Goal: Find specific page/section: Find specific page/section

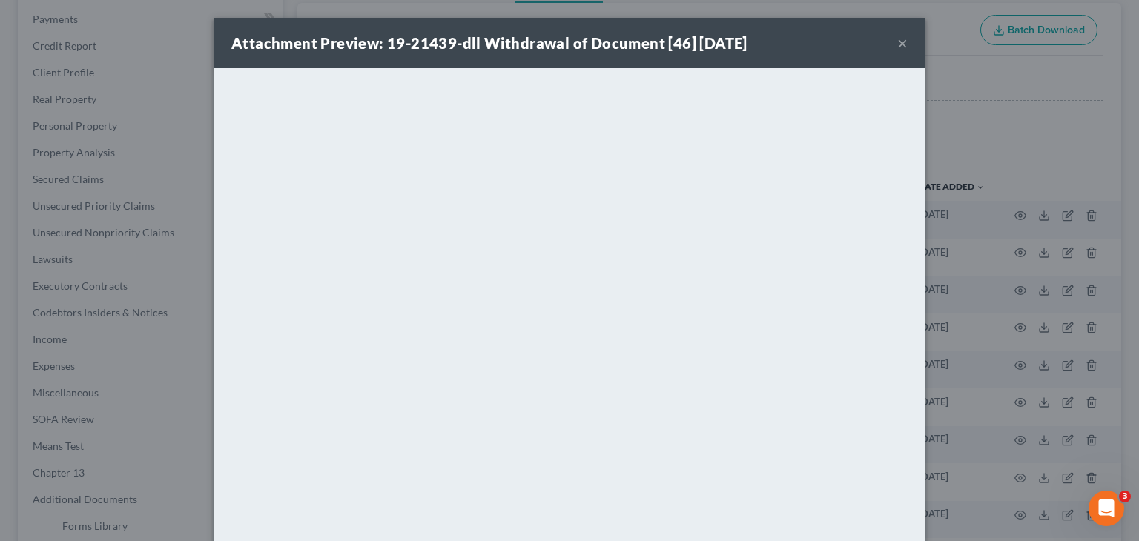
scroll to position [175, 0]
click at [903, 42] on div "Attachment Preview: 19-21439-dll Withdrawal of Document [46] [DATE] ×" at bounding box center [570, 43] width 712 height 50
click at [897, 45] on button "×" at bounding box center [902, 43] width 10 height 18
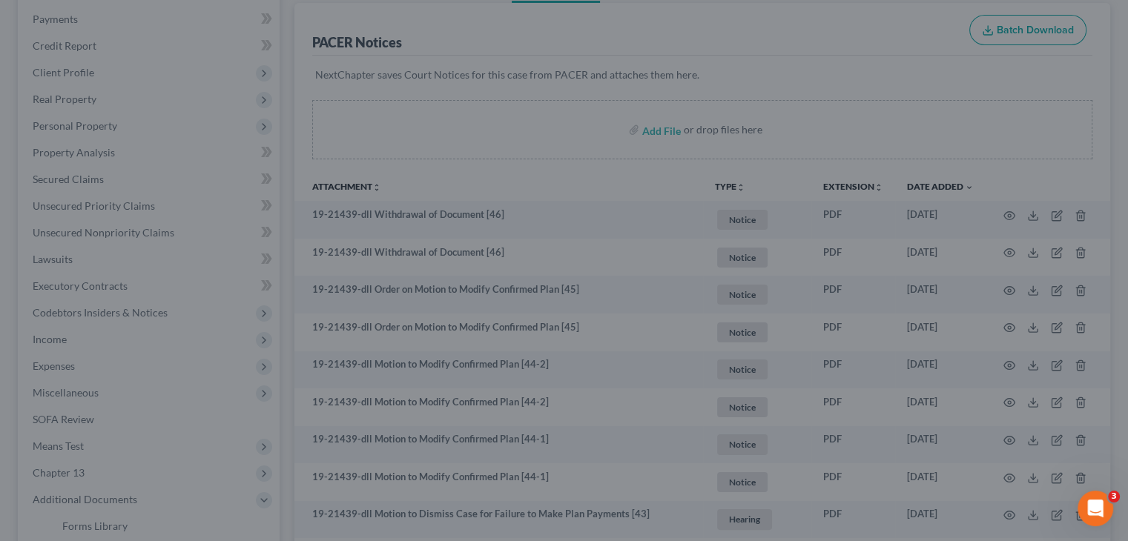
scroll to position [0, 0]
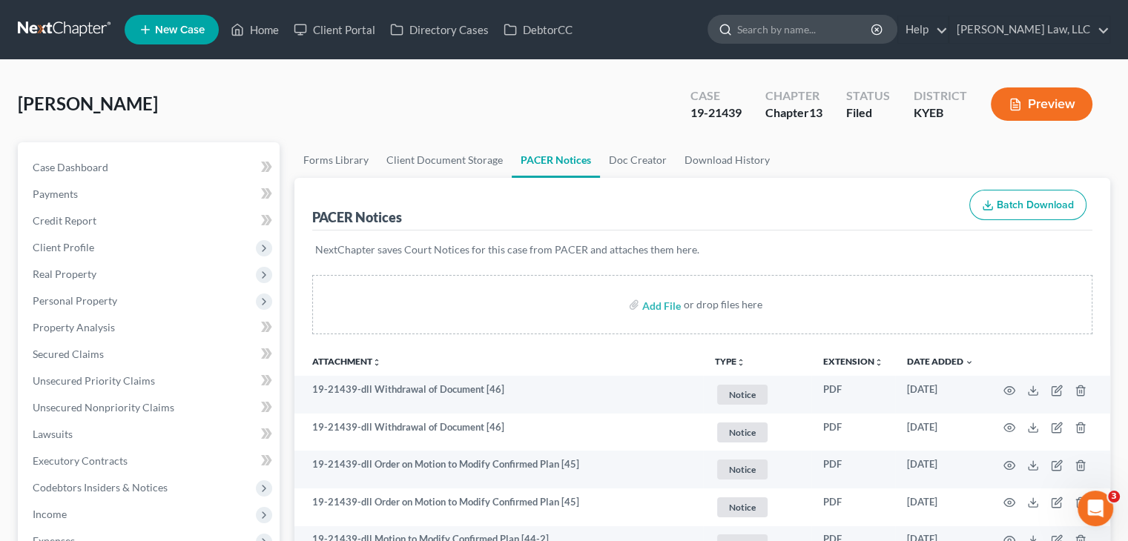
click at [787, 31] on input "search" at bounding box center [805, 29] width 136 height 27
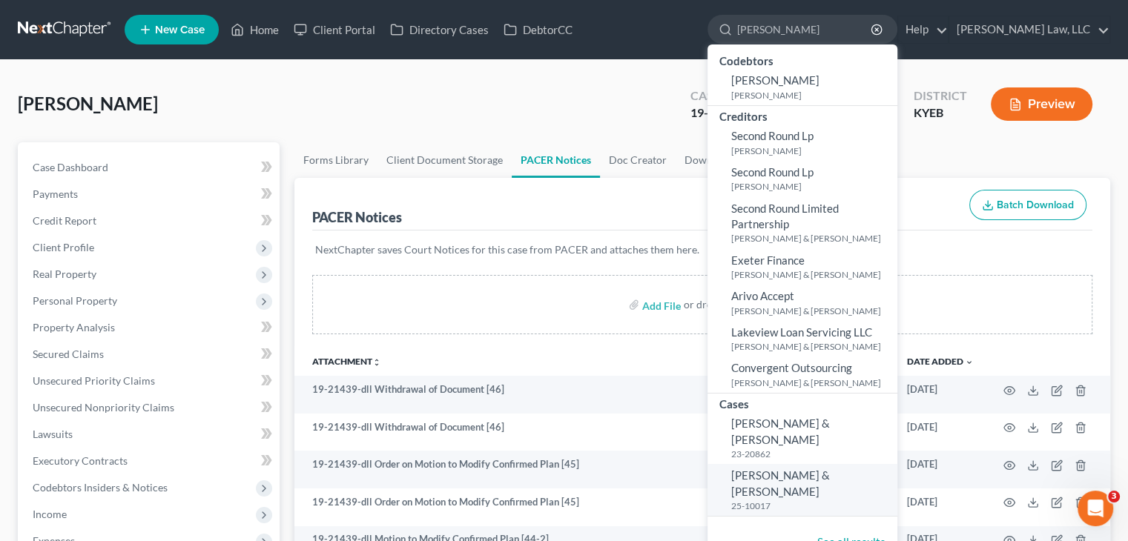
type input "[PERSON_NAME]"
click at [800, 469] on span "[PERSON_NAME] & [PERSON_NAME]" at bounding box center [780, 483] width 99 height 29
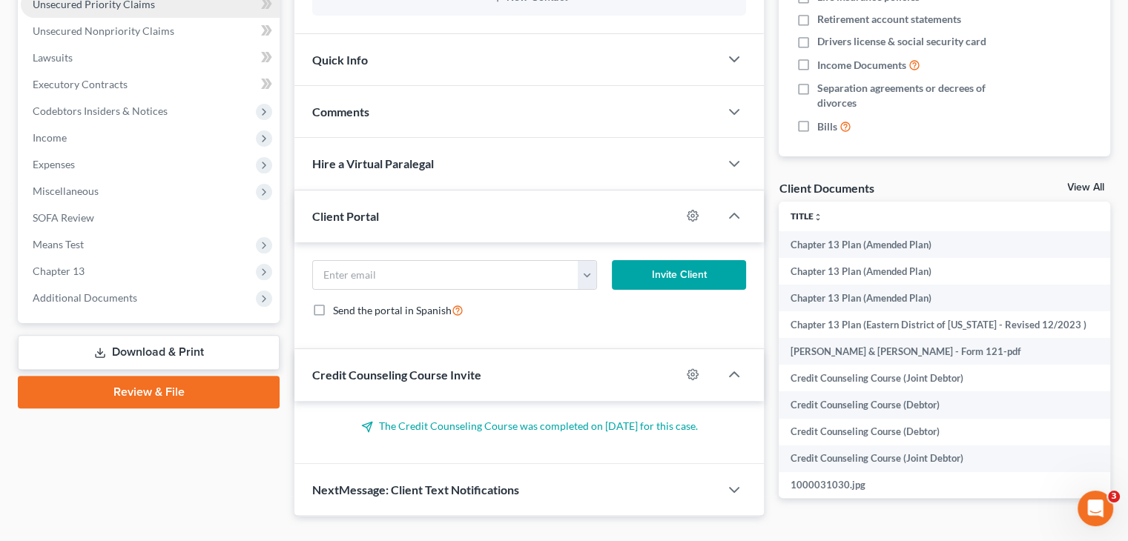
scroll to position [398, 0]
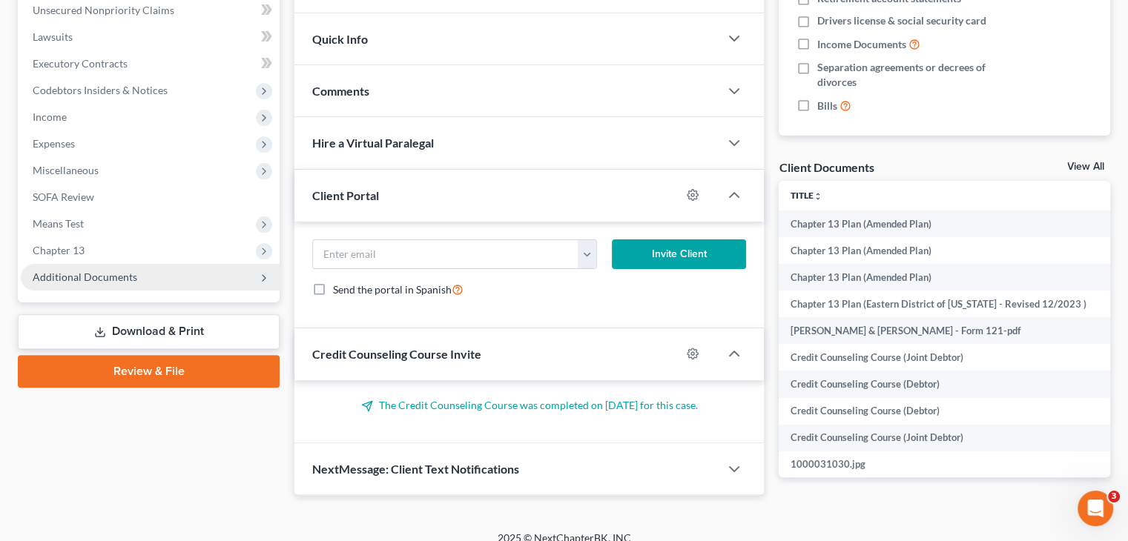
click at [190, 278] on span "Additional Documents" at bounding box center [150, 277] width 259 height 27
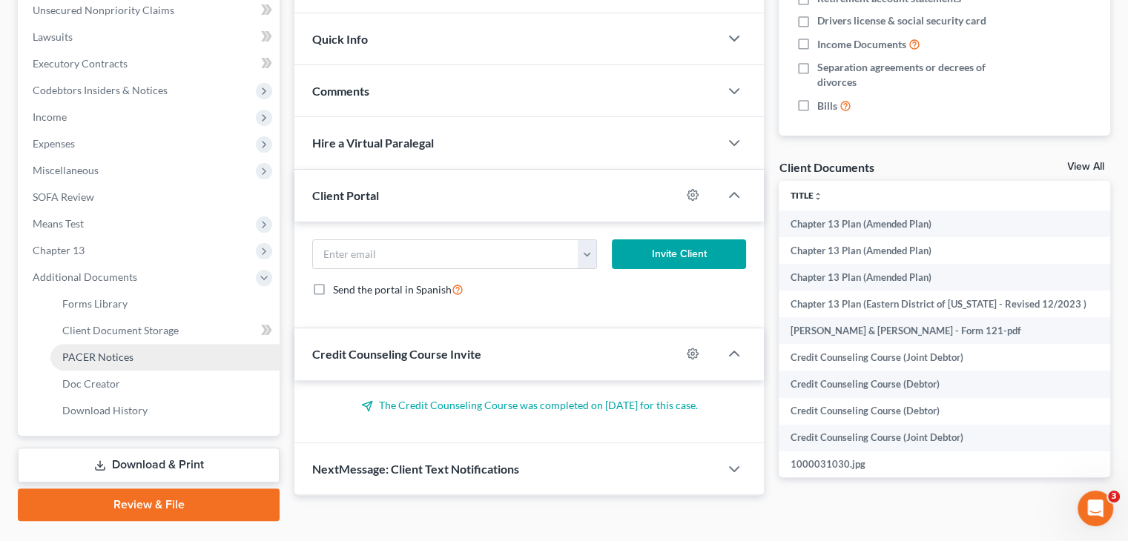
click at [125, 367] on link "PACER Notices" at bounding box center [164, 357] width 229 height 27
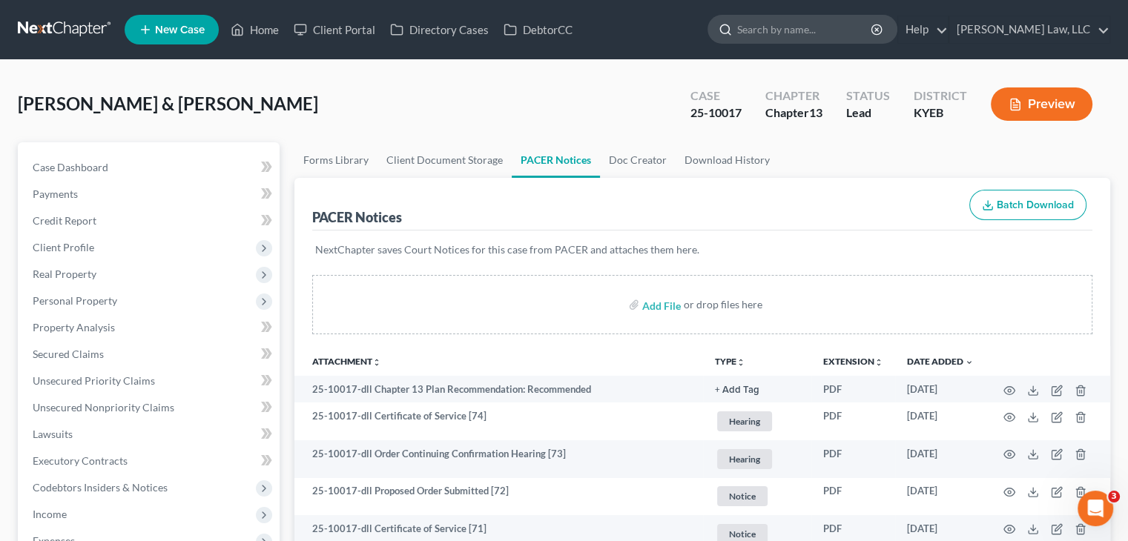
click at [780, 24] on input "search" at bounding box center [805, 29] width 136 height 27
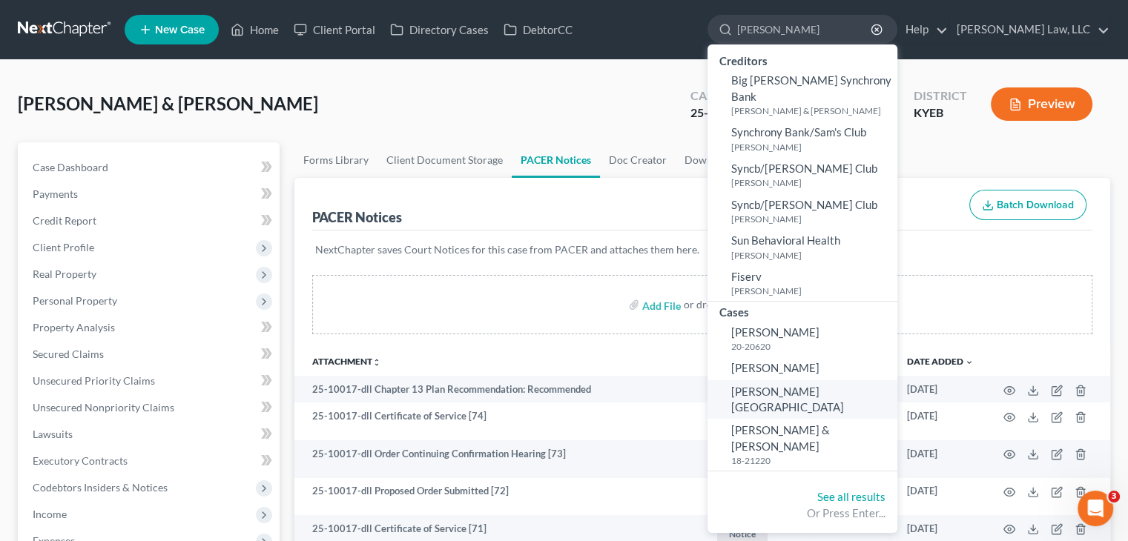
type input "[PERSON_NAME]"
click at [801, 381] on link "[PERSON_NAME][GEOGRAPHIC_DATA]" at bounding box center [803, 400] width 190 height 39
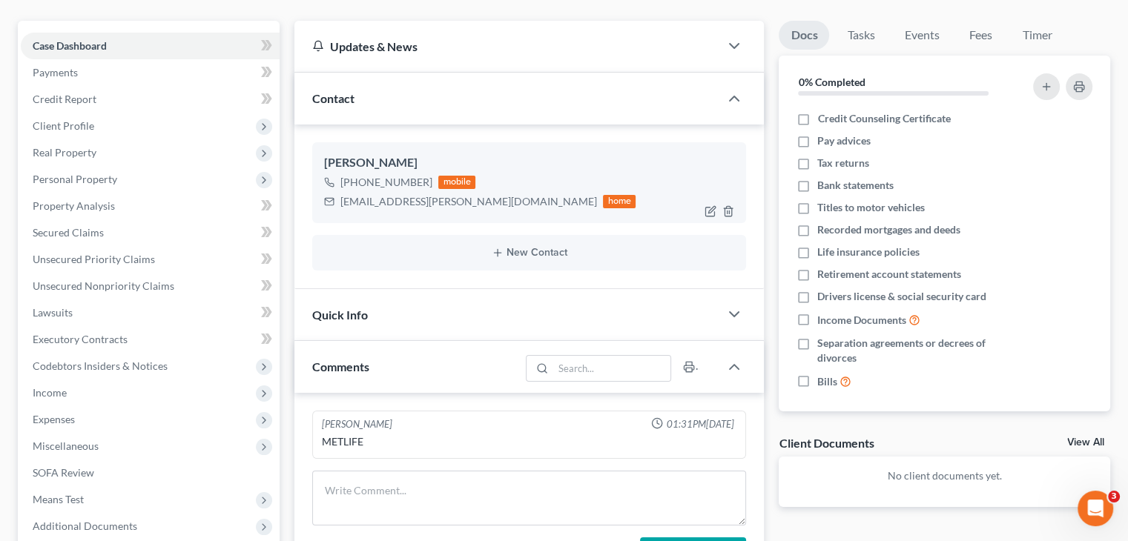
scroll to position [123, 0]
